Goal: Information Seeking & Learning: Learn about a topic

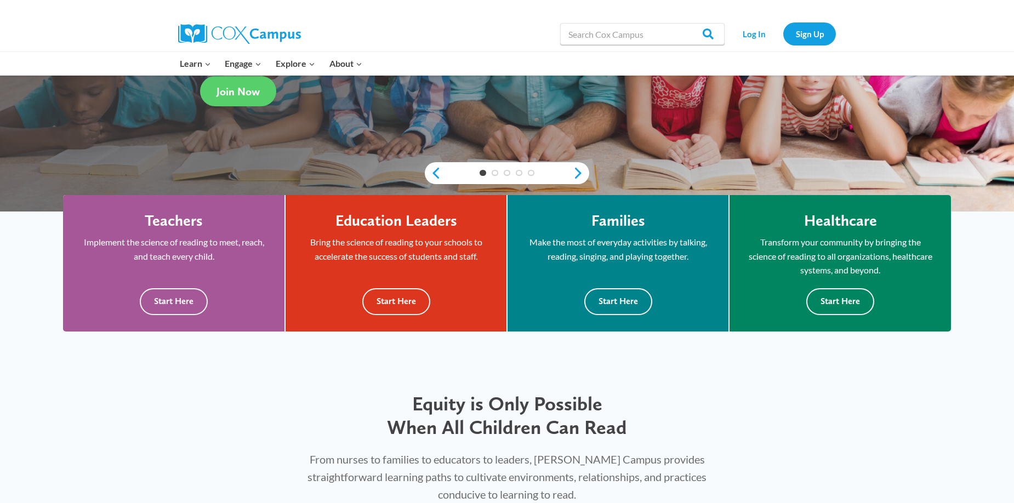
scroll to position [191, 0]
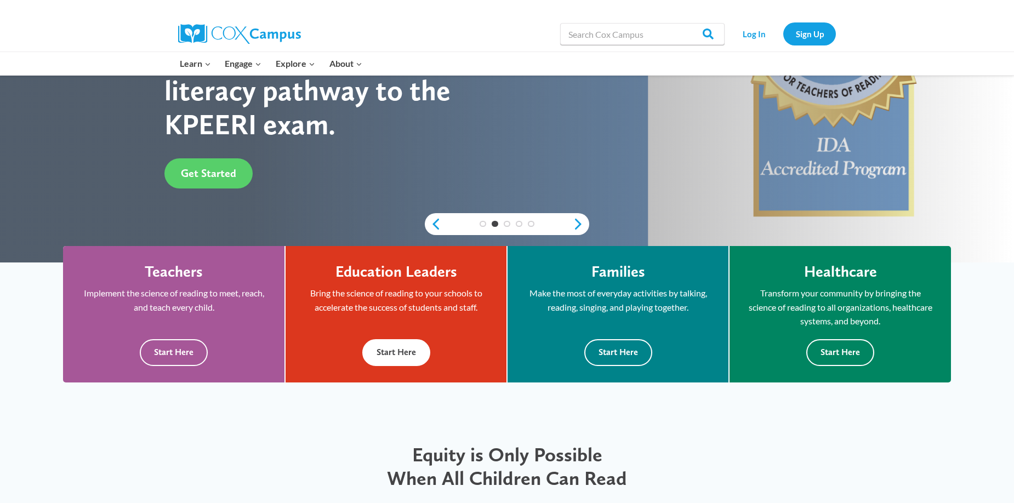
click at [399, 356] on button "Start Here" at bounding box center [396, 352] width 68 height 27
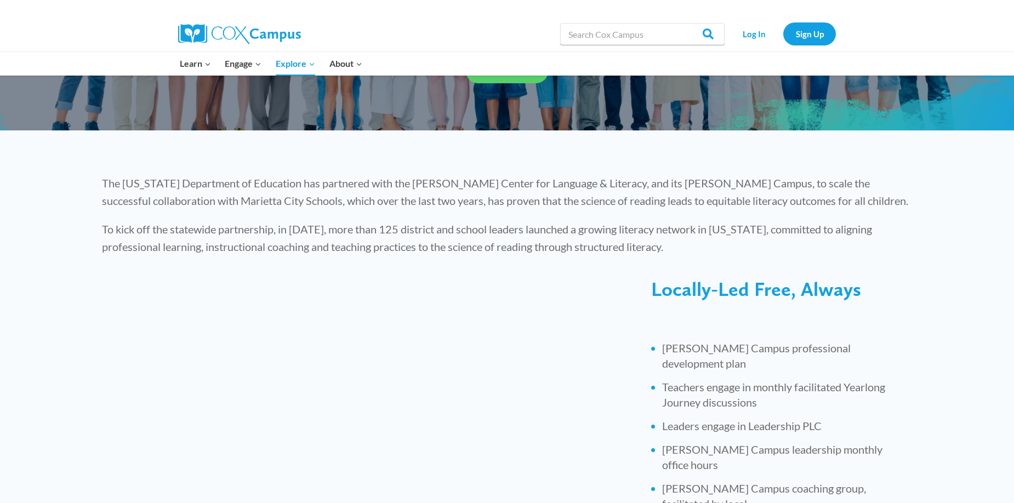
scroll to position [278, 0]
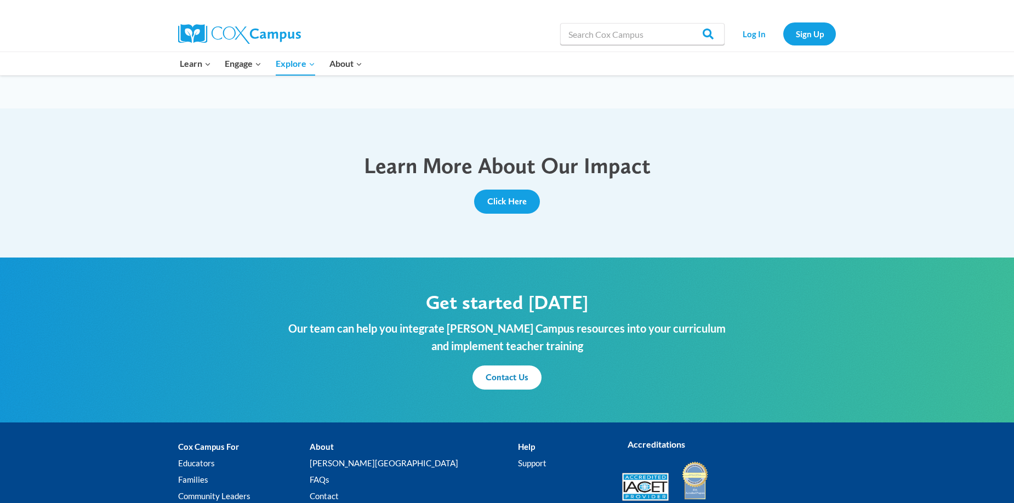
scroll to position [1147, 0]
